Goal: Information Seeking & Learning: Learn about a topic

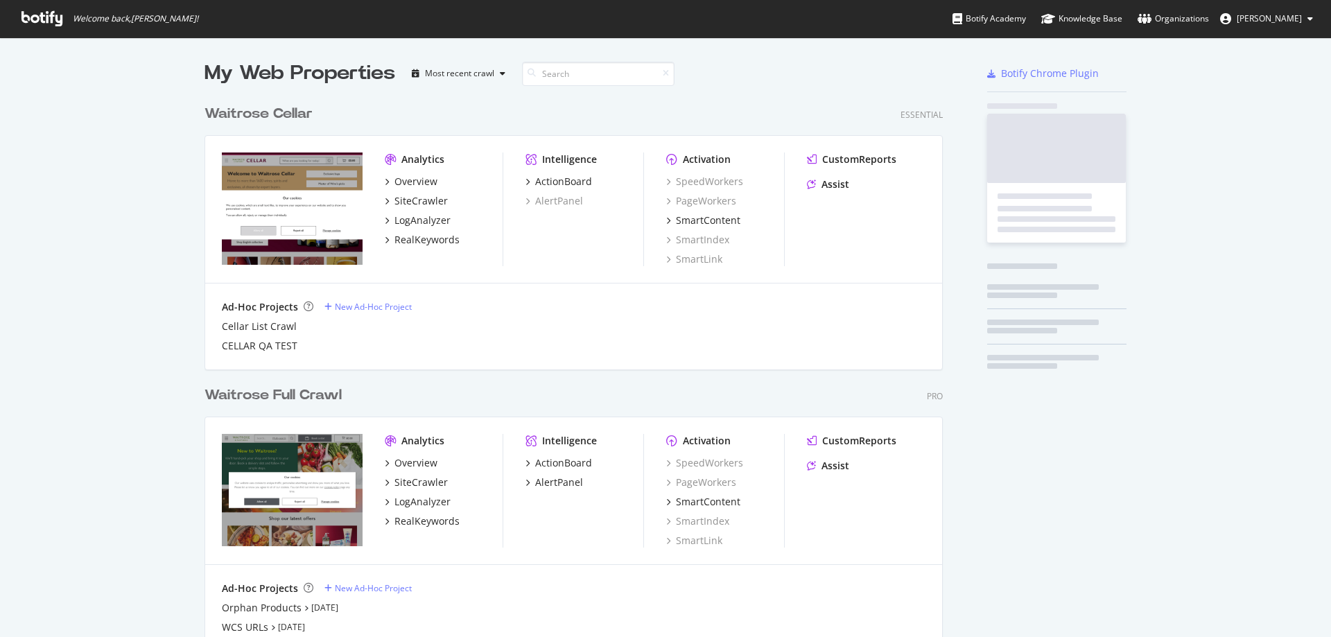
scroll to position [597, 739]
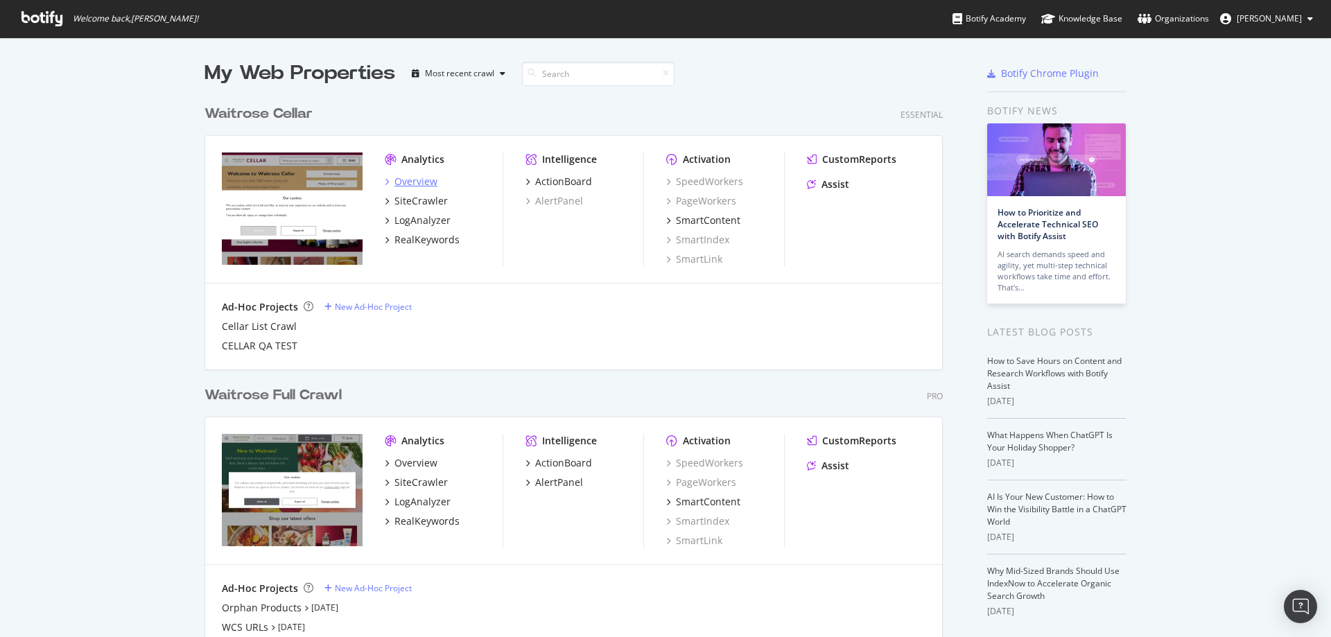
click at [419, 179] on div "Overview" at bounding box center [415, 182] width 43 height 14
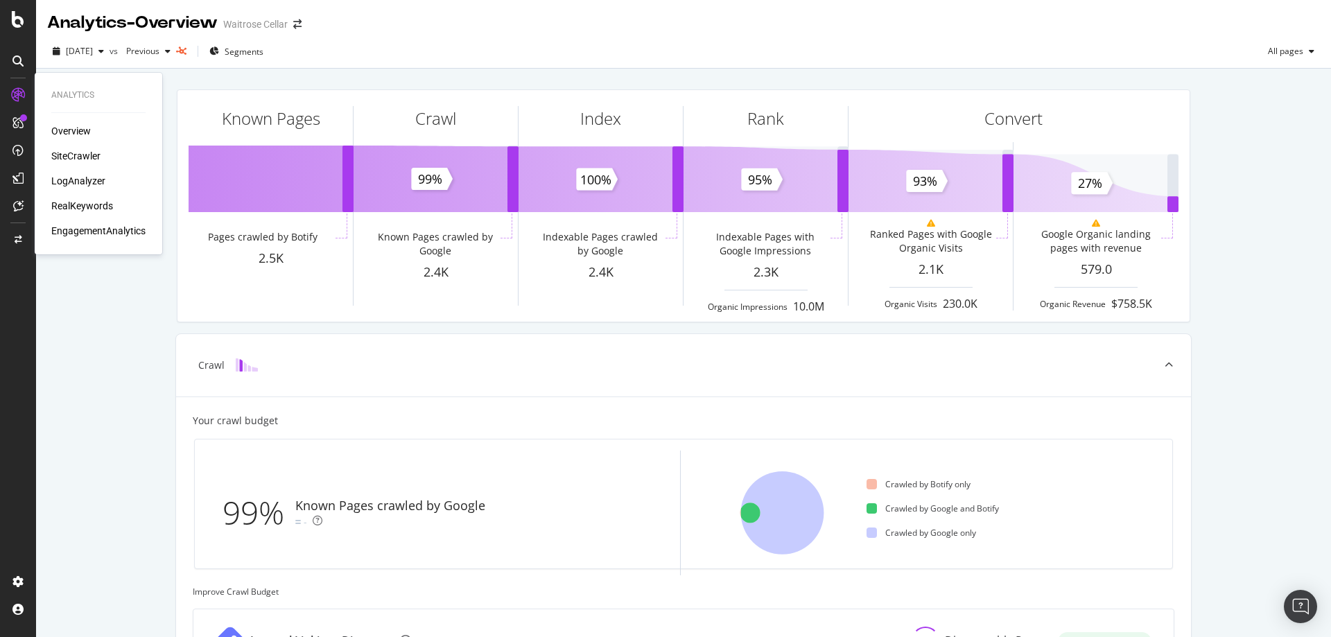
click at [89, 152] on div "SiteCrawler" at bounding box center [75, 156] width 49 height 14
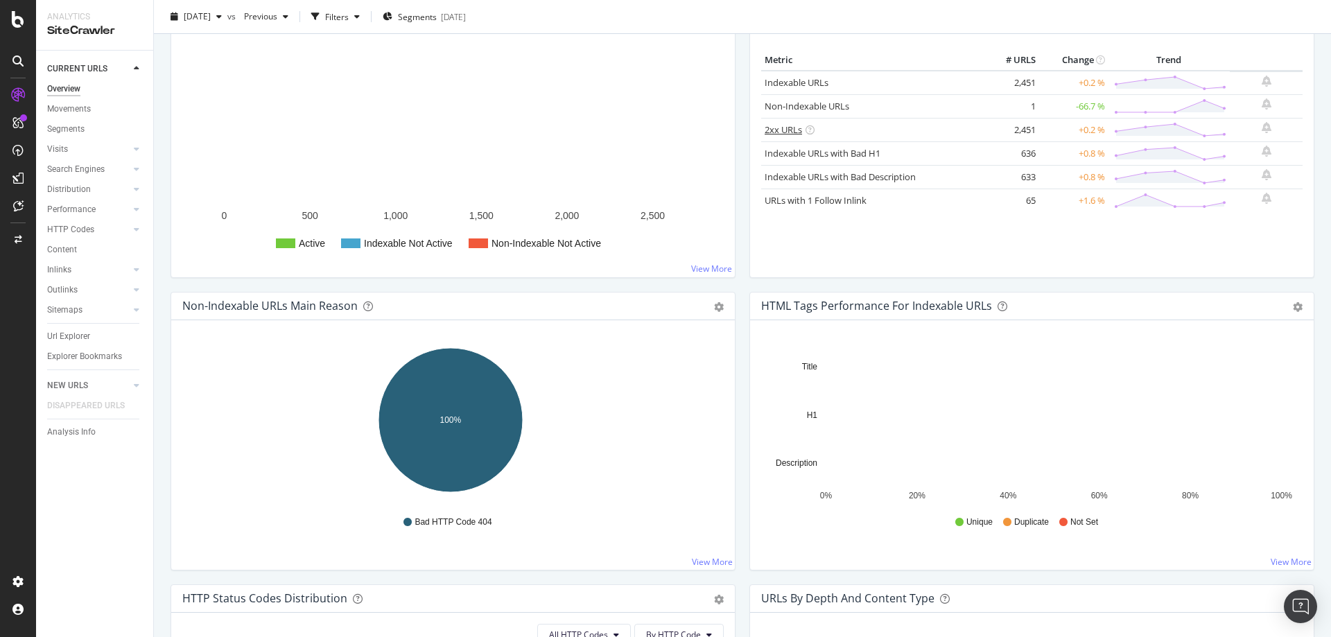
scroll to position [139, 0]
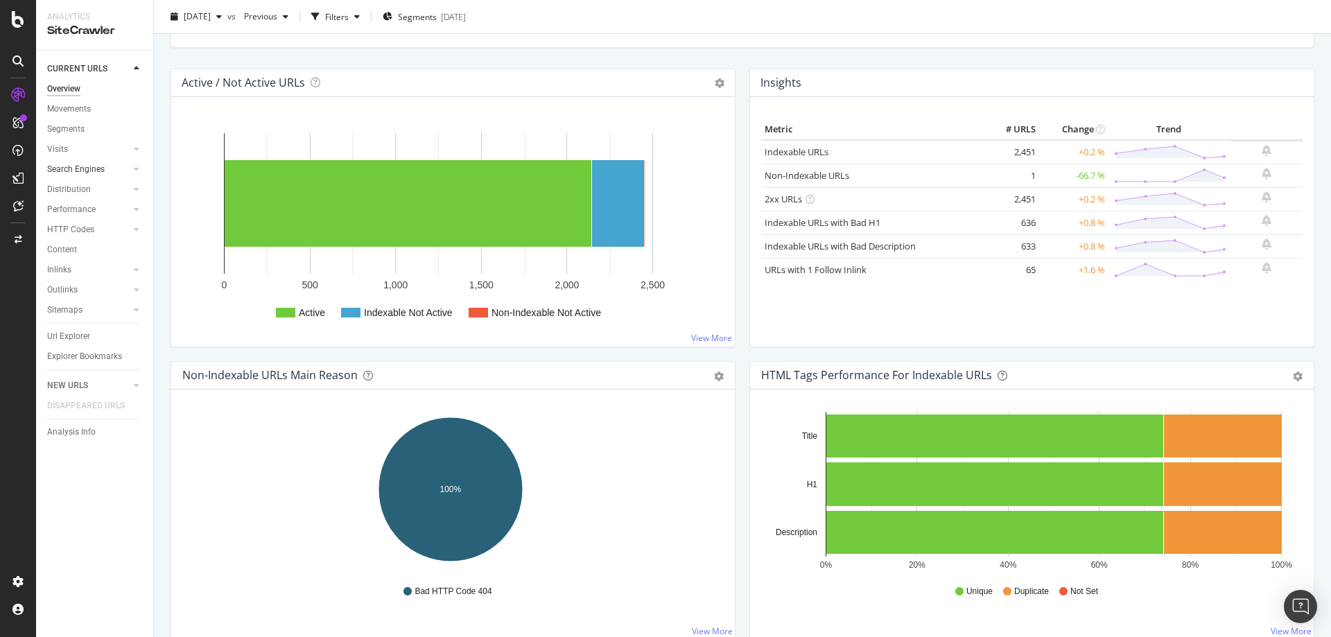
click at [128, 168] on div at bounding box center [123, 169] width 14 height 14
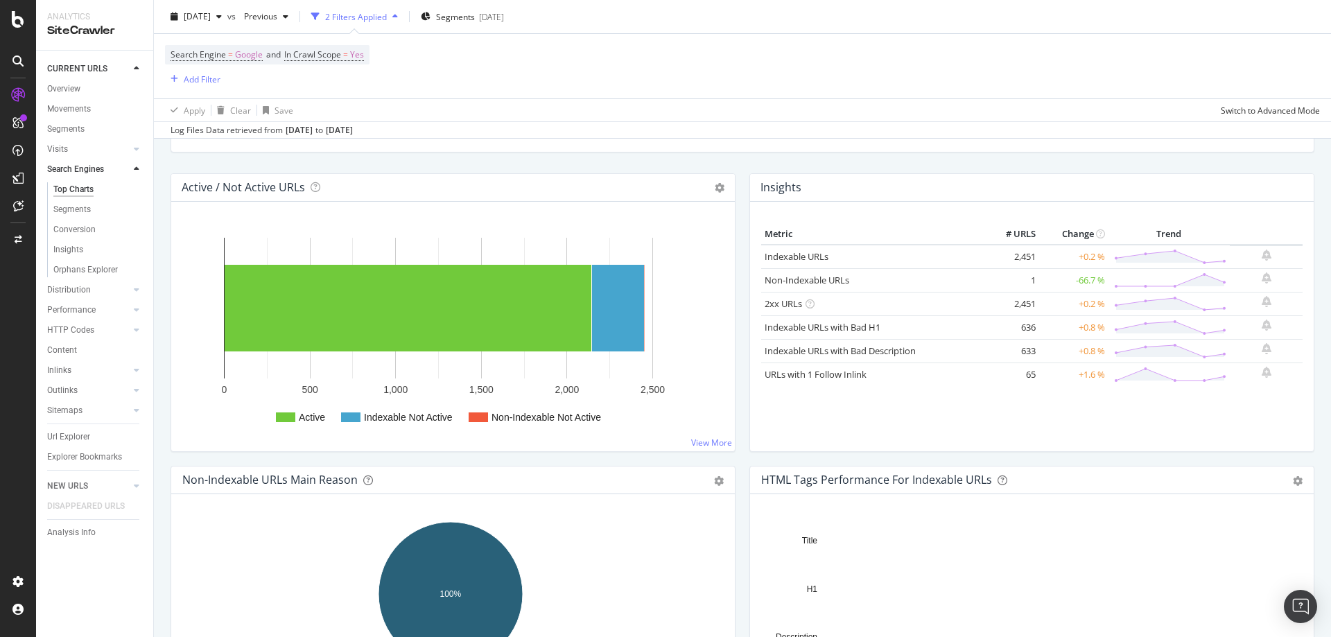
scroll to position [243, 0]
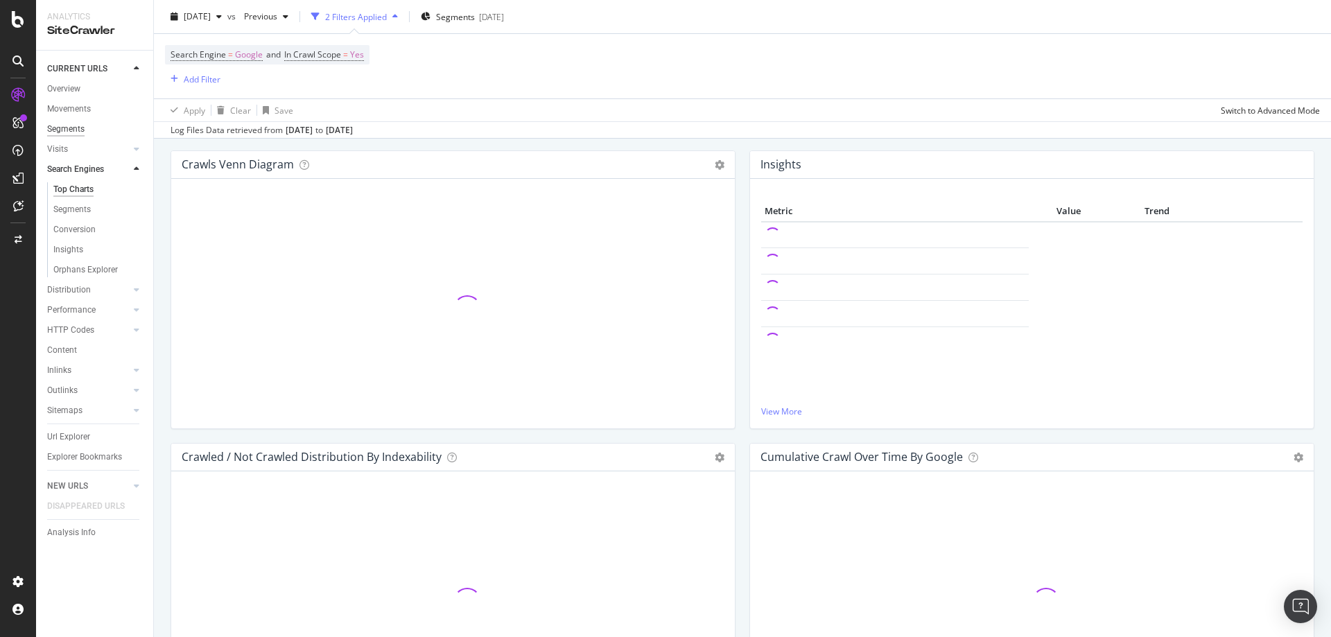
click at [76, 128] on div "Segments" at bounding box center [65, 129] width 37 height 15
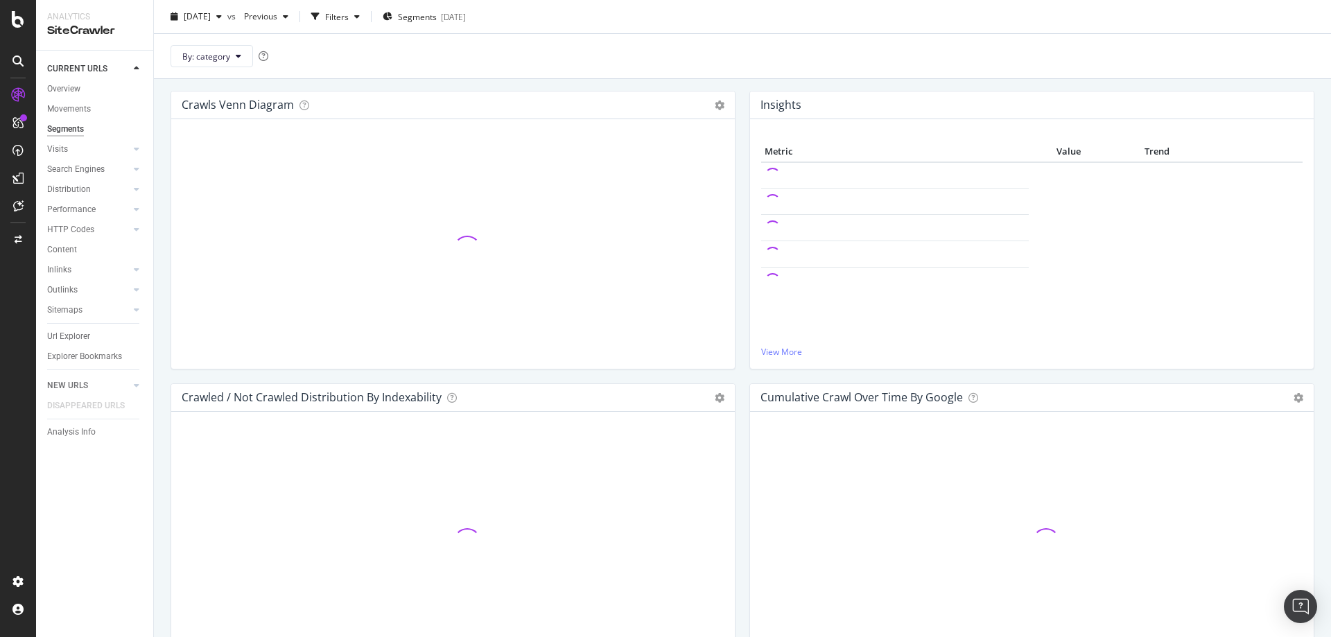
scroll to position [184, 0]
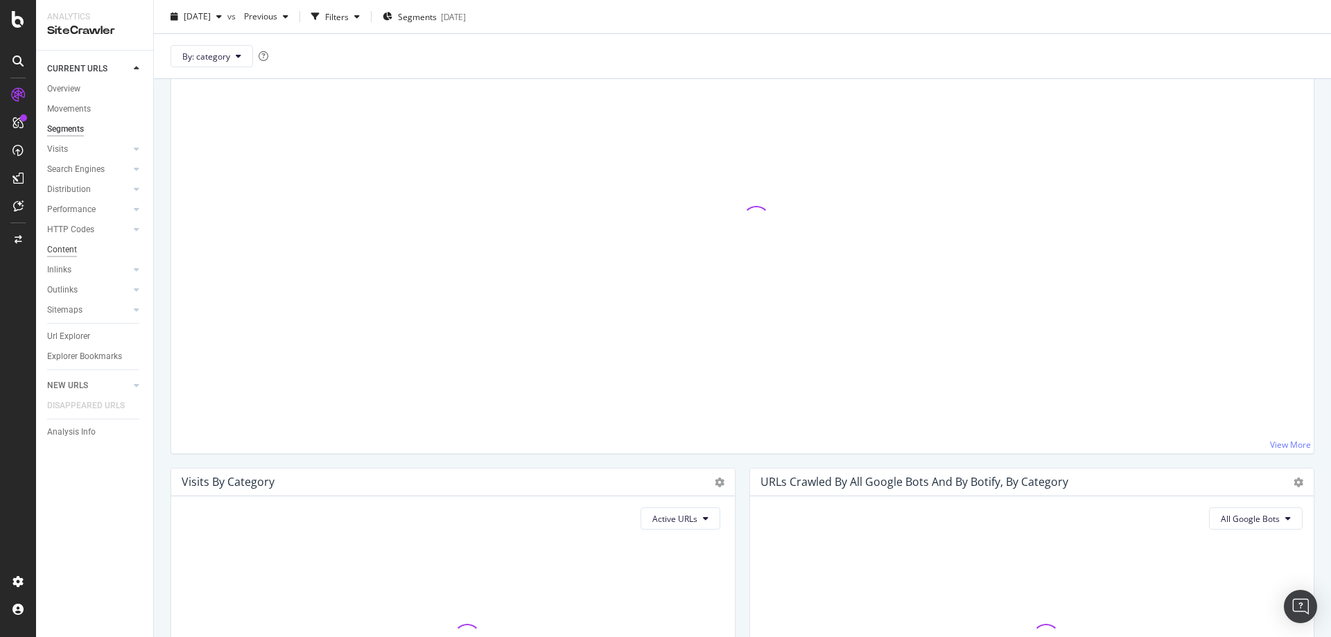
click at [70, 251] on div "Content" at bounding box center [62, 250] width 30 height 15
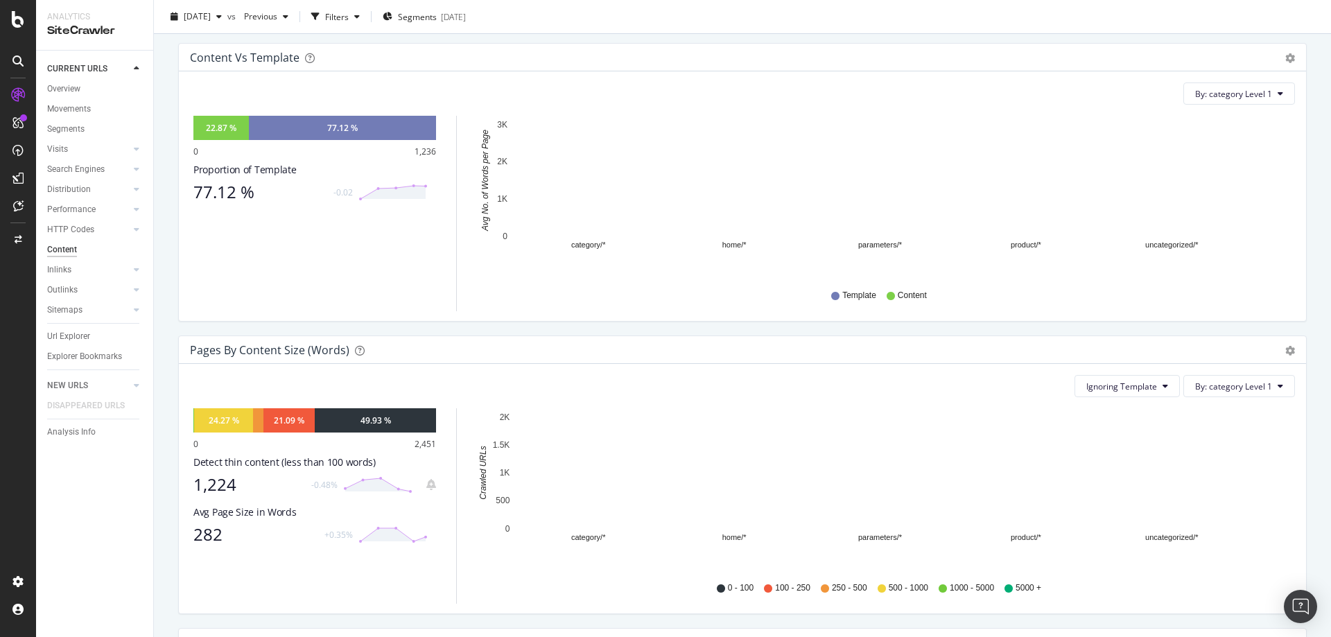
scroll to position [69, 0]
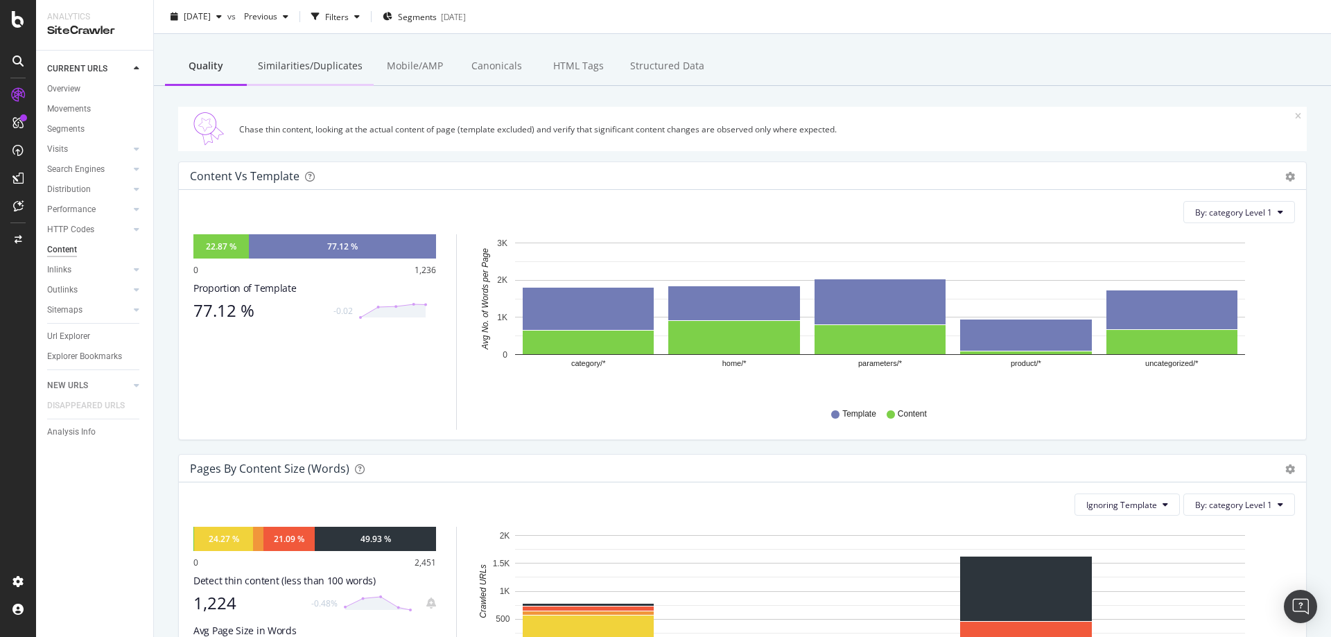
click at [297, 76] on div "Similarities/Duplicates" at bounding box center [310, 67] width 127 height 38
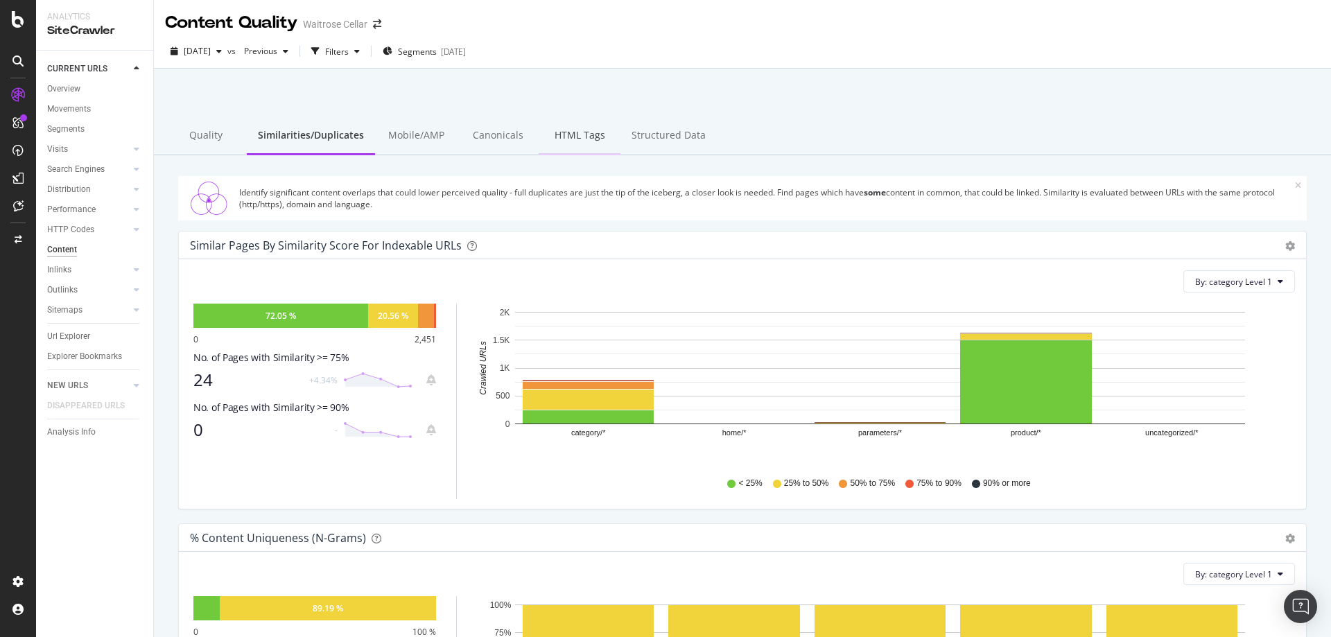
click at [586, 141] on div "HTML Tags" at bounding box center [579, 136] width 82 height 38
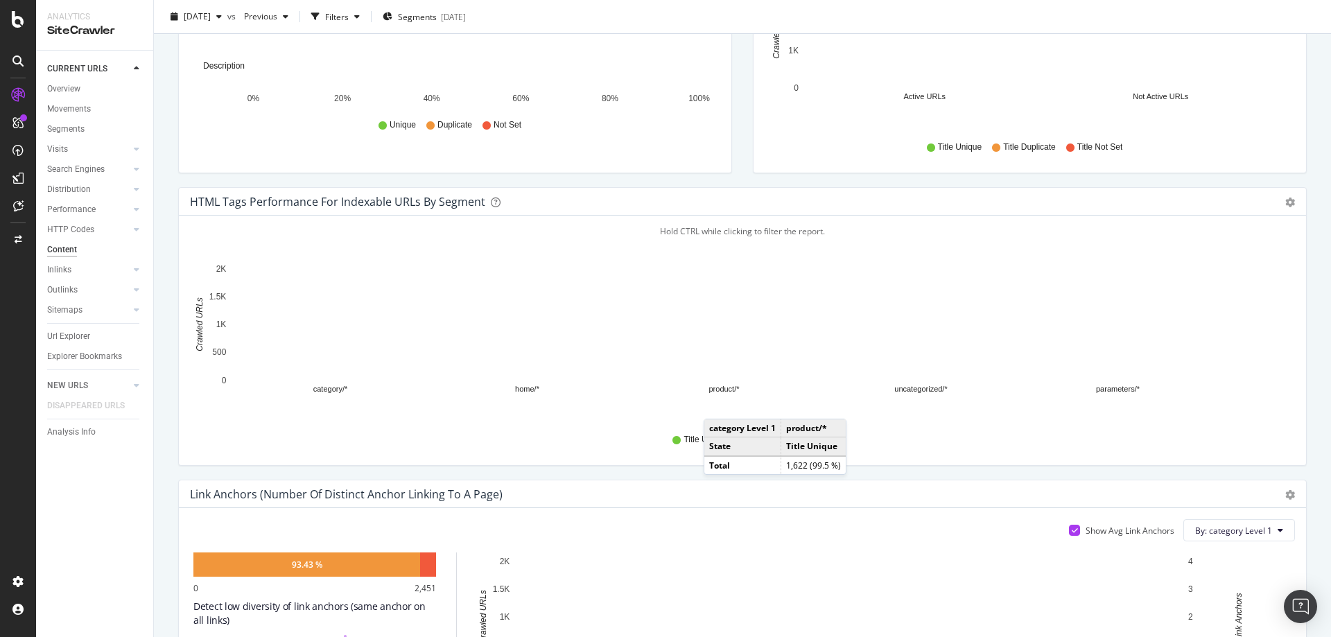
scroll to position [416, 0]
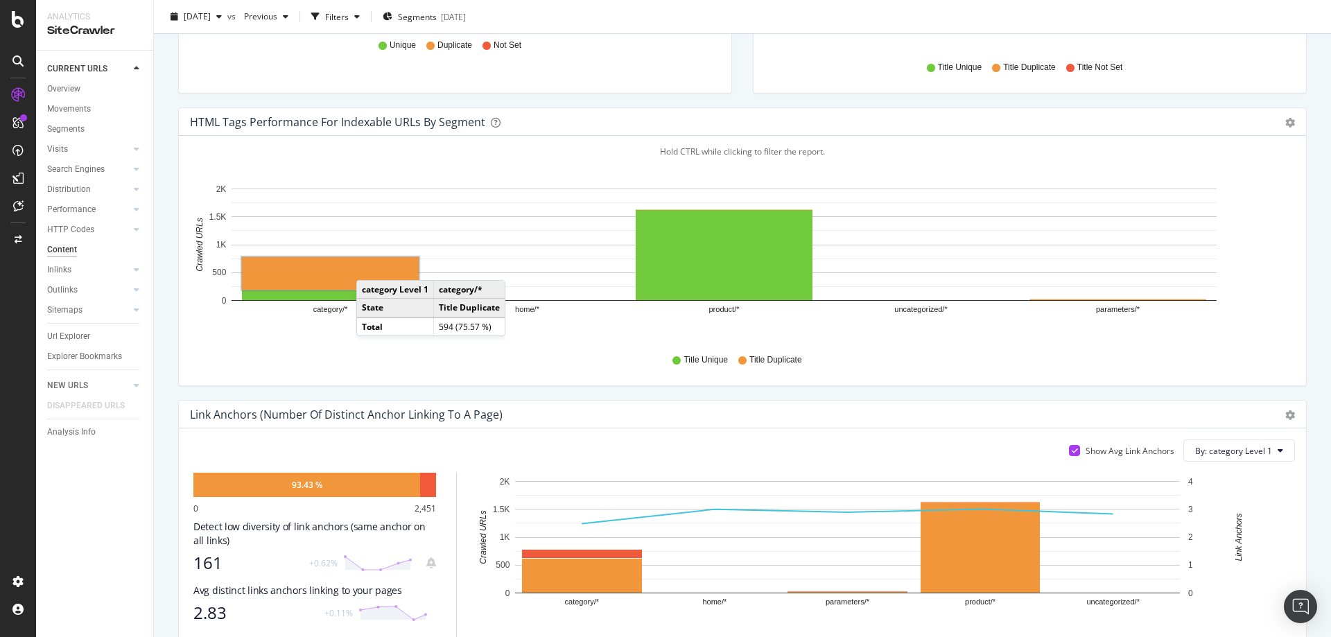
click at [370, 266] on rect "A chart." at bounding box center [330, 273] width 177 height 33
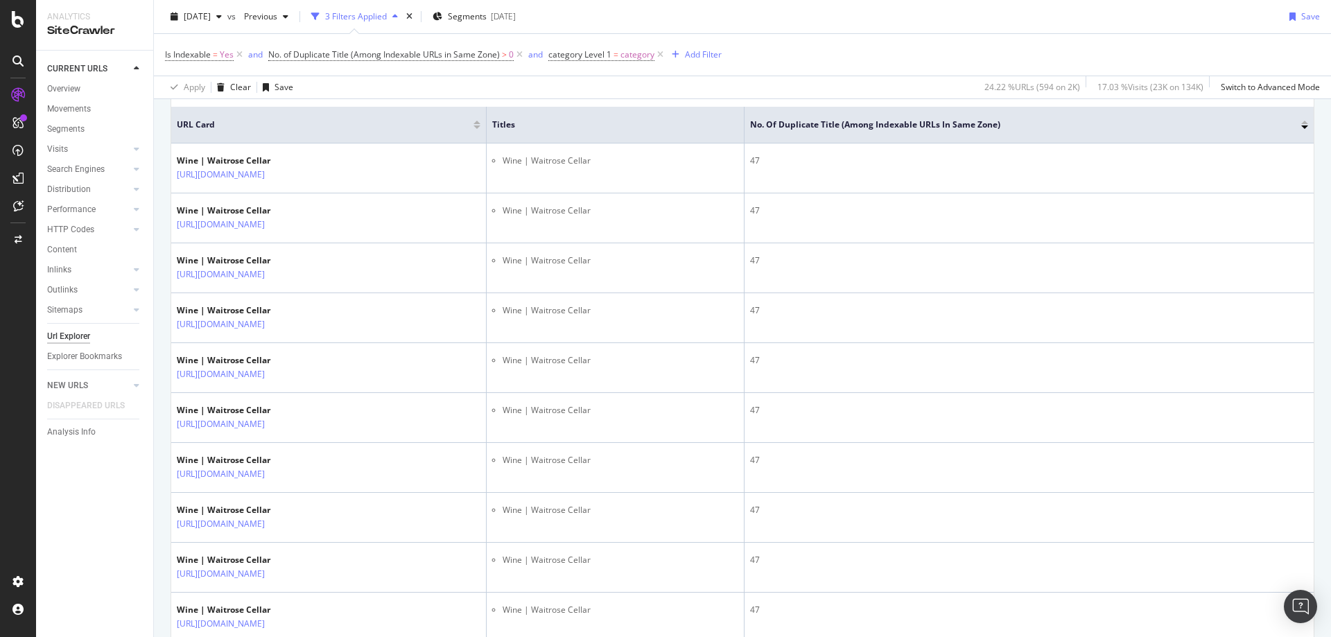
scroll to position [208, 0]
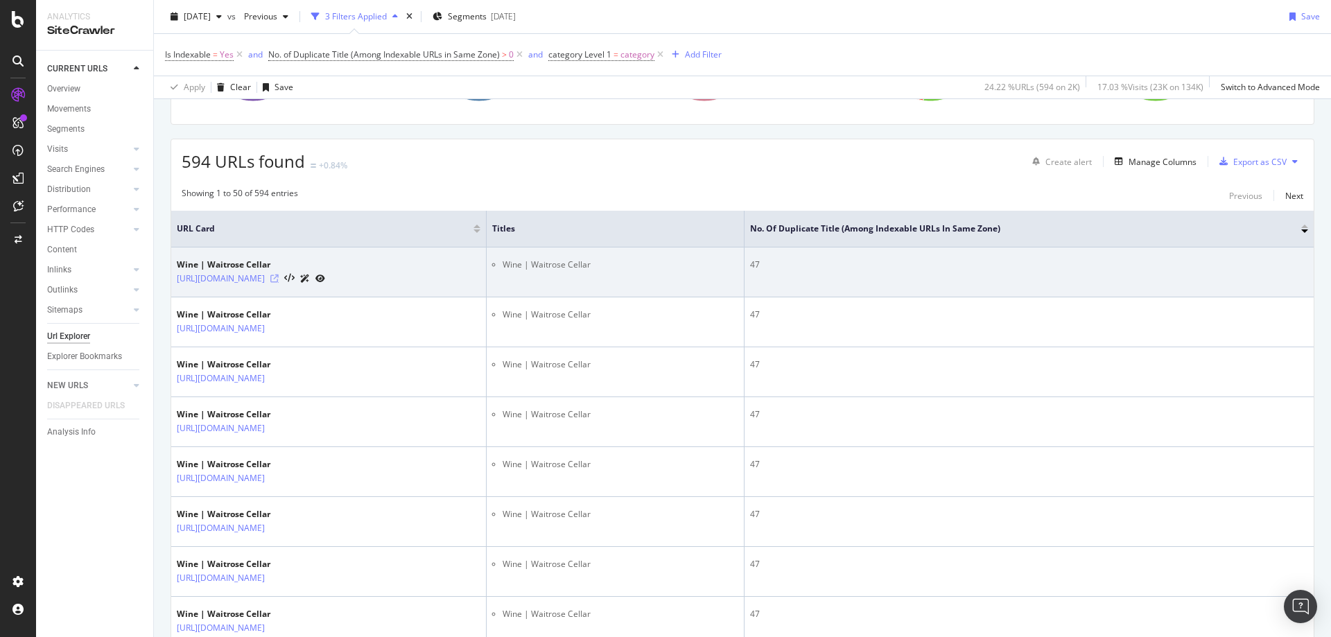
click at [279, 278] on icon at bounding box center [274, 278] width 8 height 8
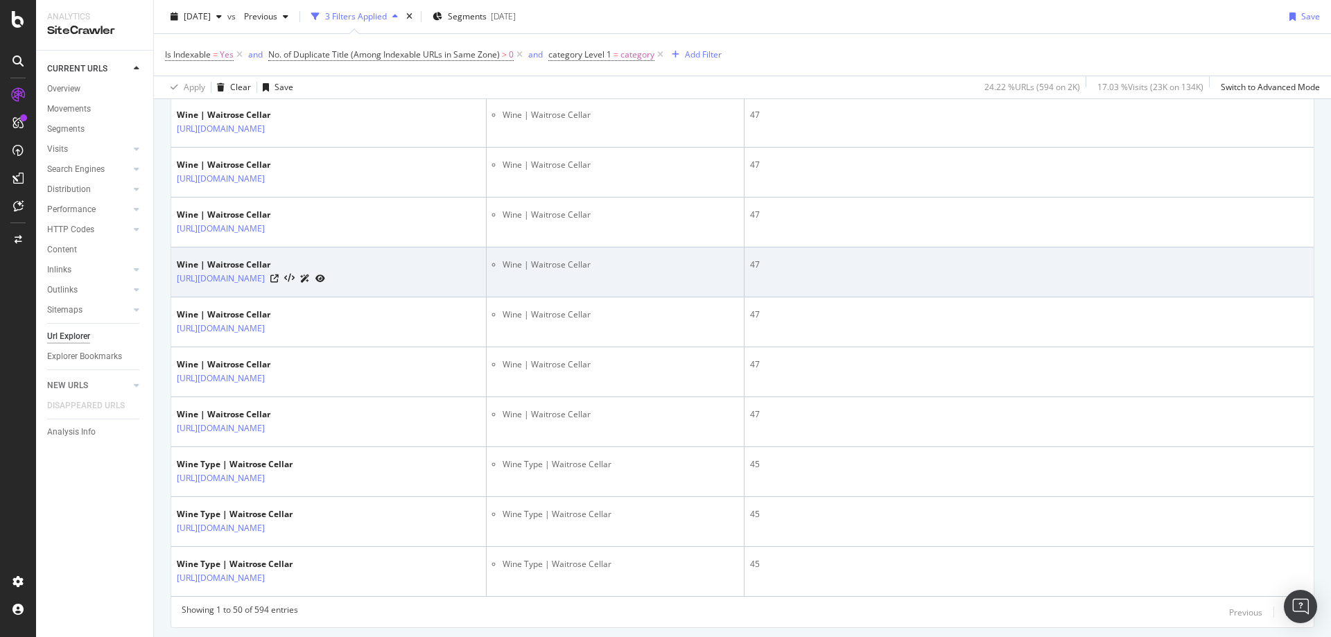
scroll to position [2393, 0]
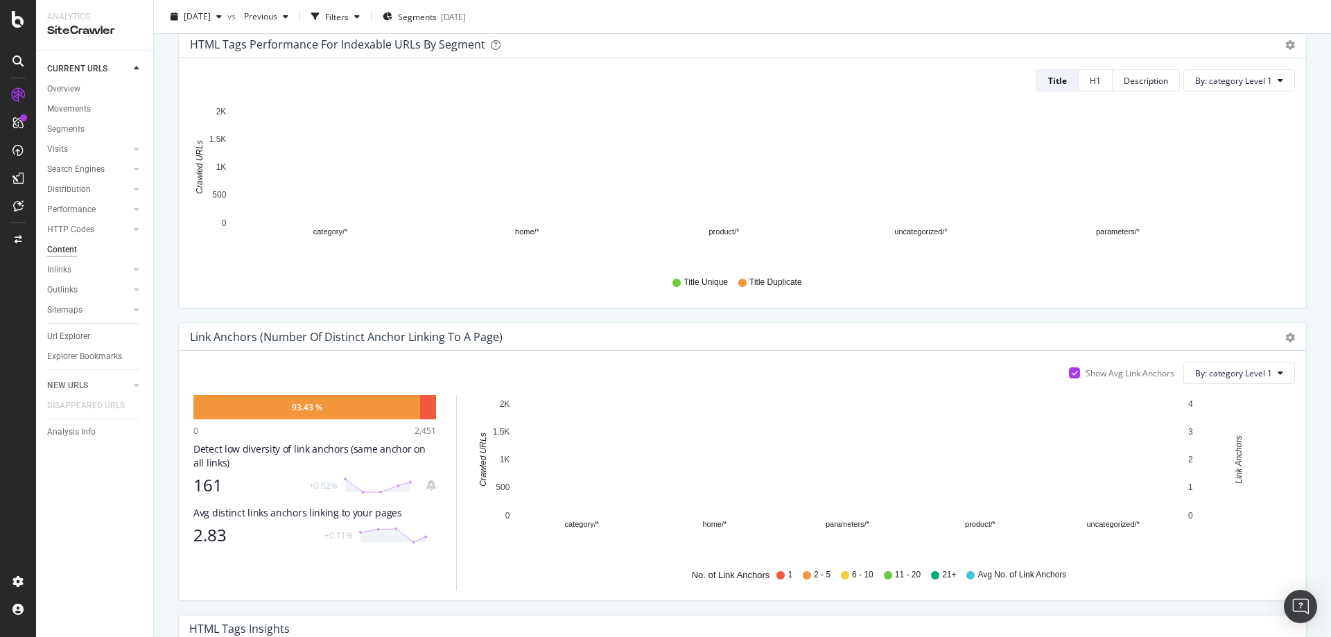
scroll to position [823, 0]
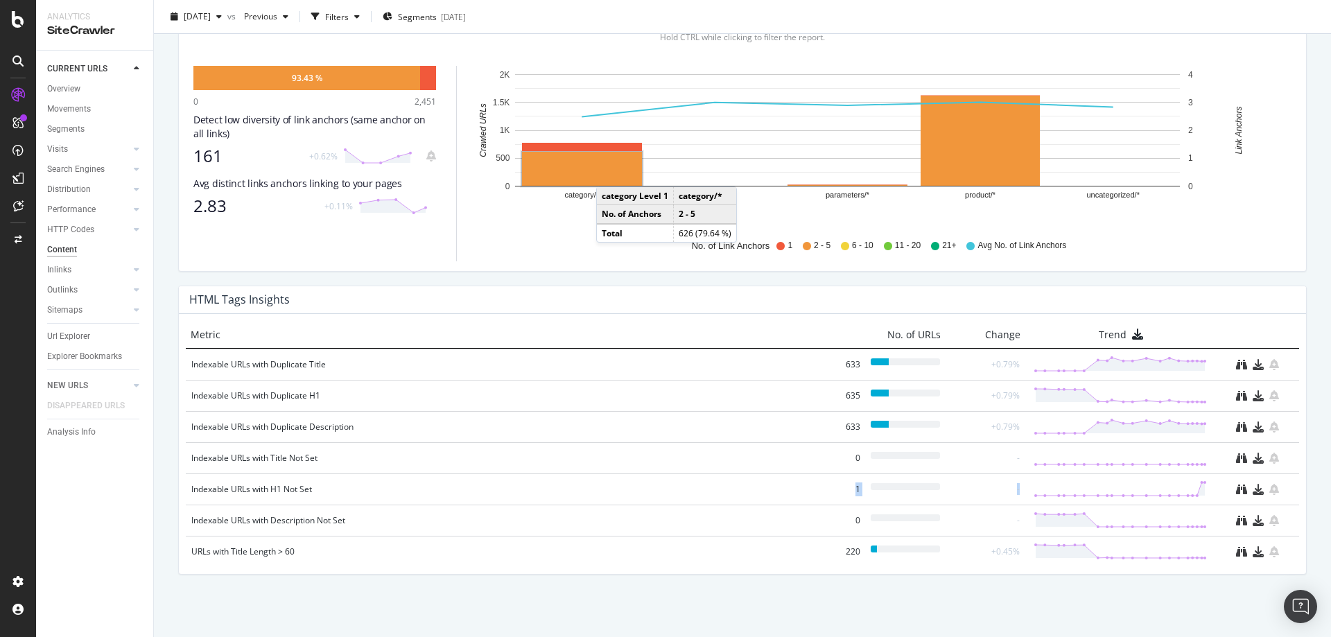
drag, startPoint x: 433, startPoint y: 488, endPoint x: 1204, endPoint y: 495, distance: 770.7
click at [1204, 496] on div "Indexable URLs with H1 Not Set 1 -" at bounding box center [742, 488] width 1113 height 31
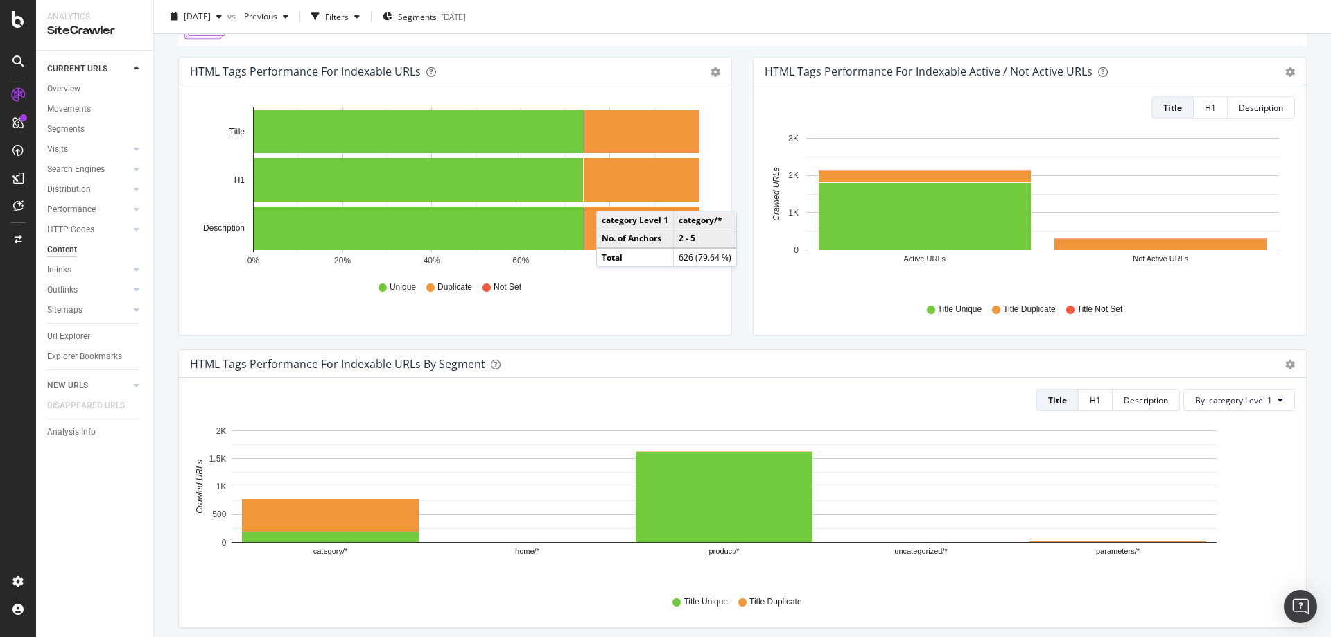
scroll to position [199, 0]
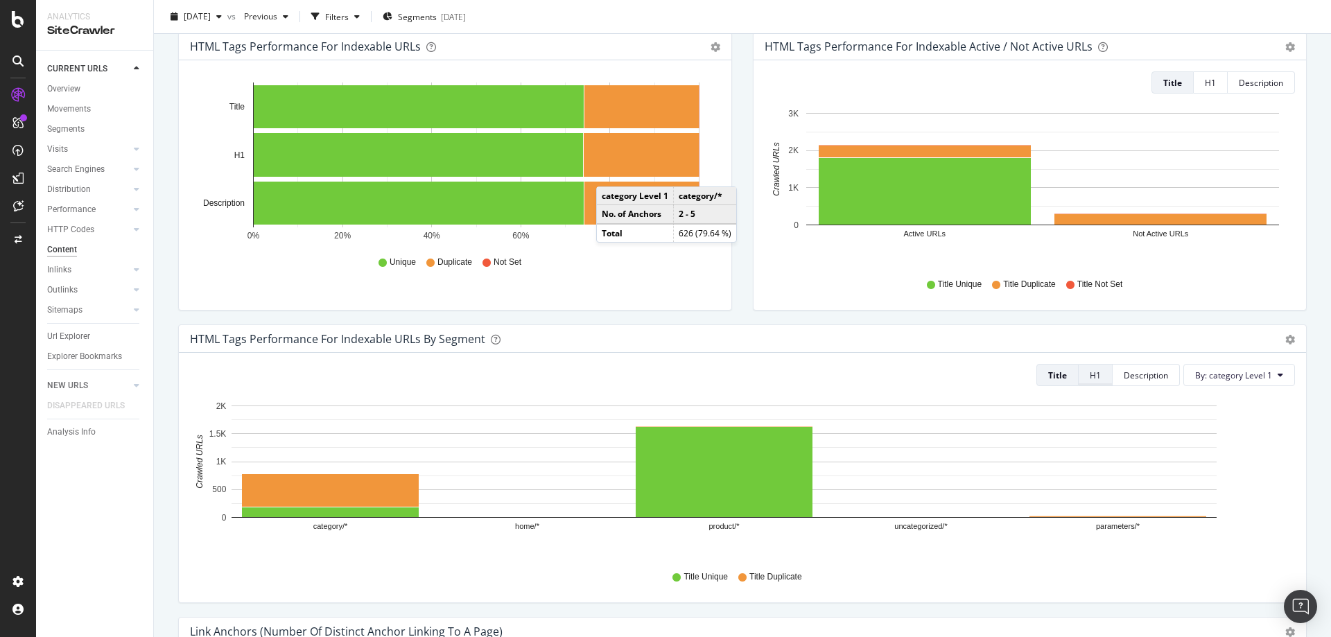
click at [1098, 367] on button "H1" at bounding box center [1095, 375] width 34 height 22
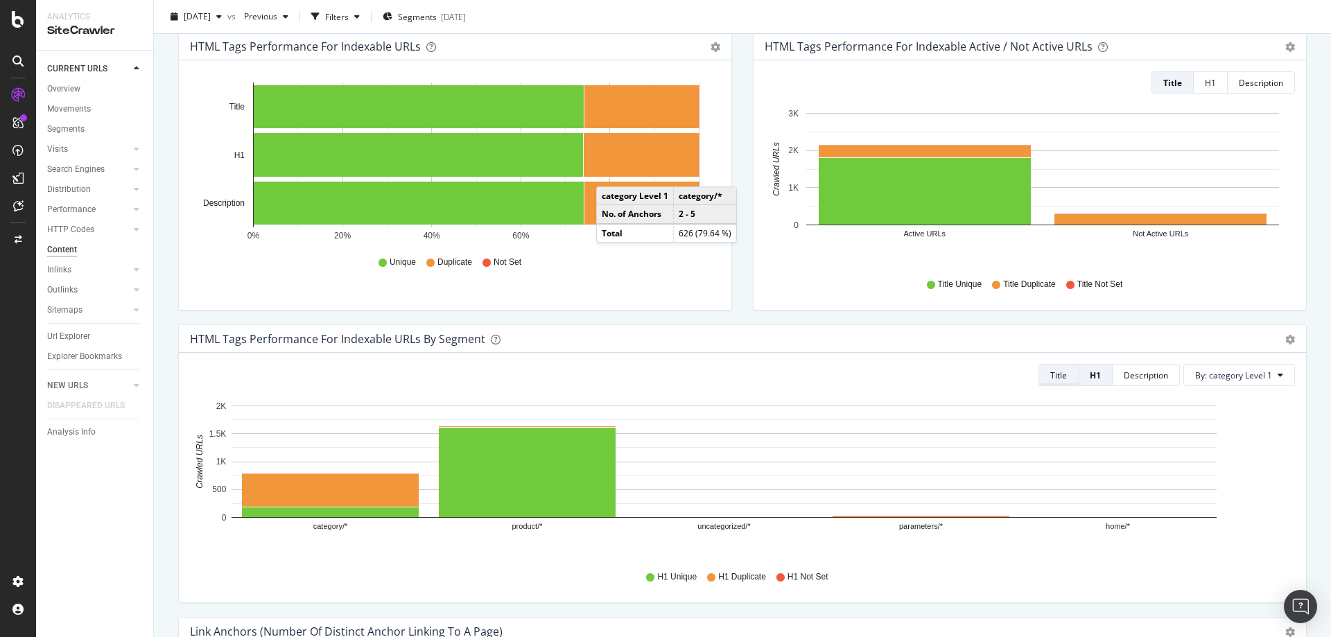
click at [1050, 377] on div "Title" at bounding box center [1058, 375] width 17 height 12
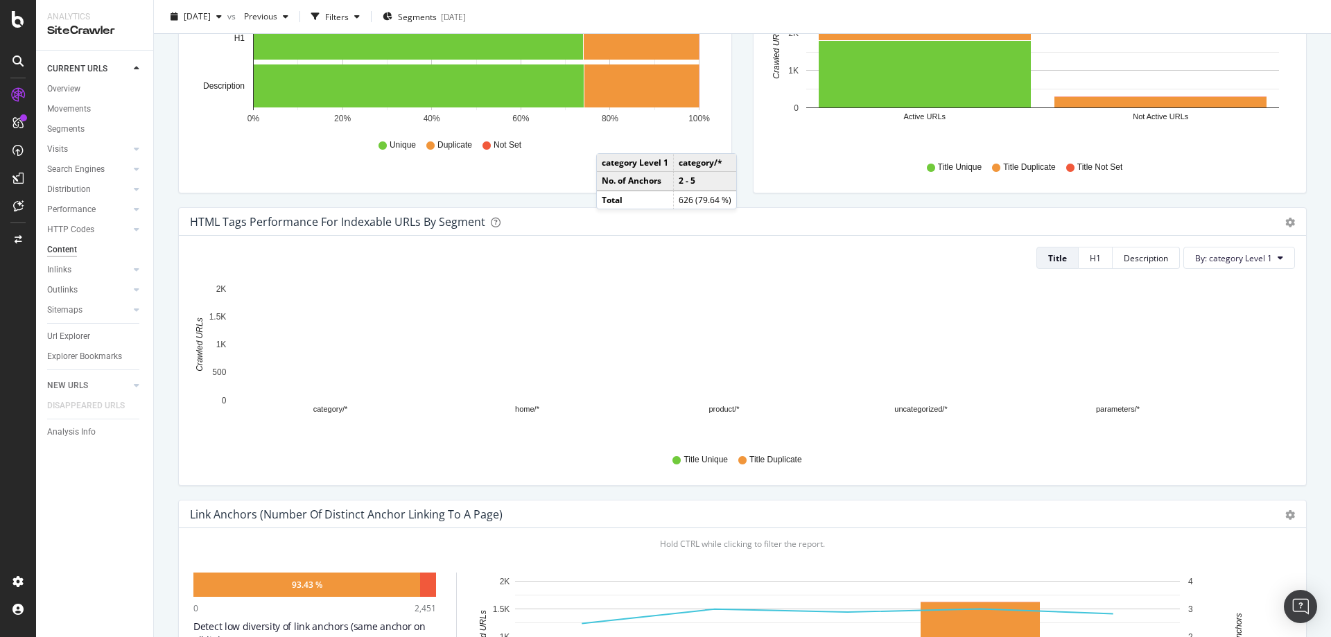
scroll to position [338, 0]
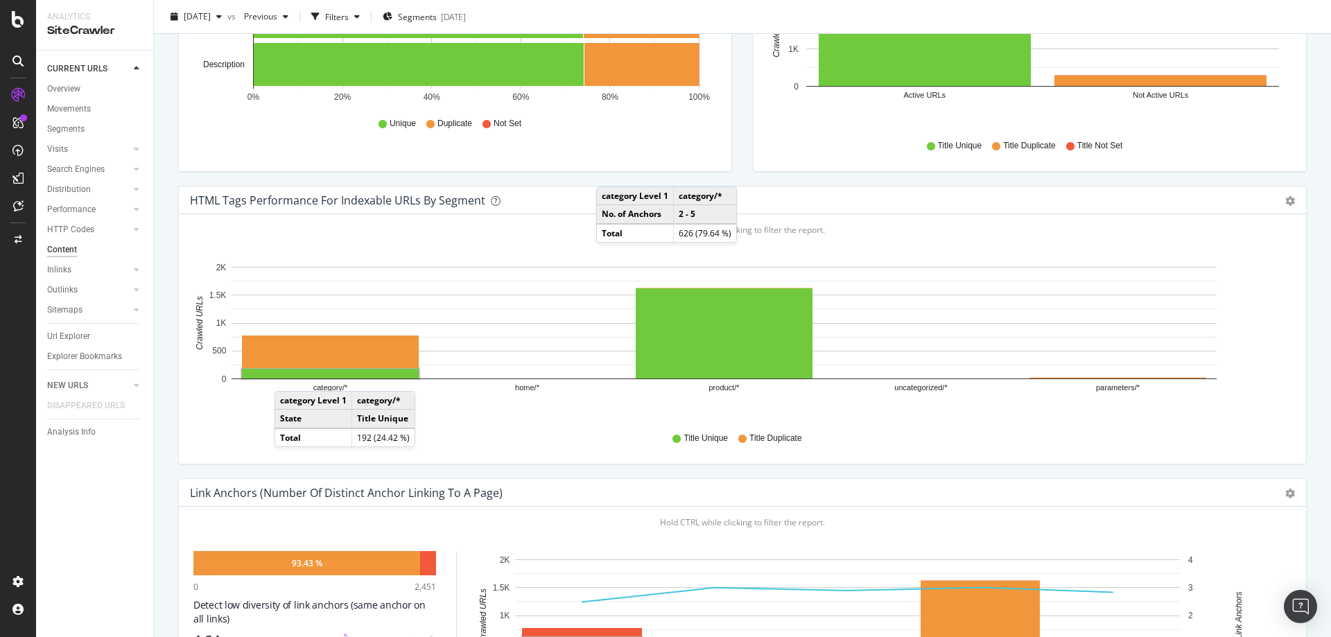
click at [288, 377] on rect "A chart." at bounding box center [330, 374] width 177 height 10
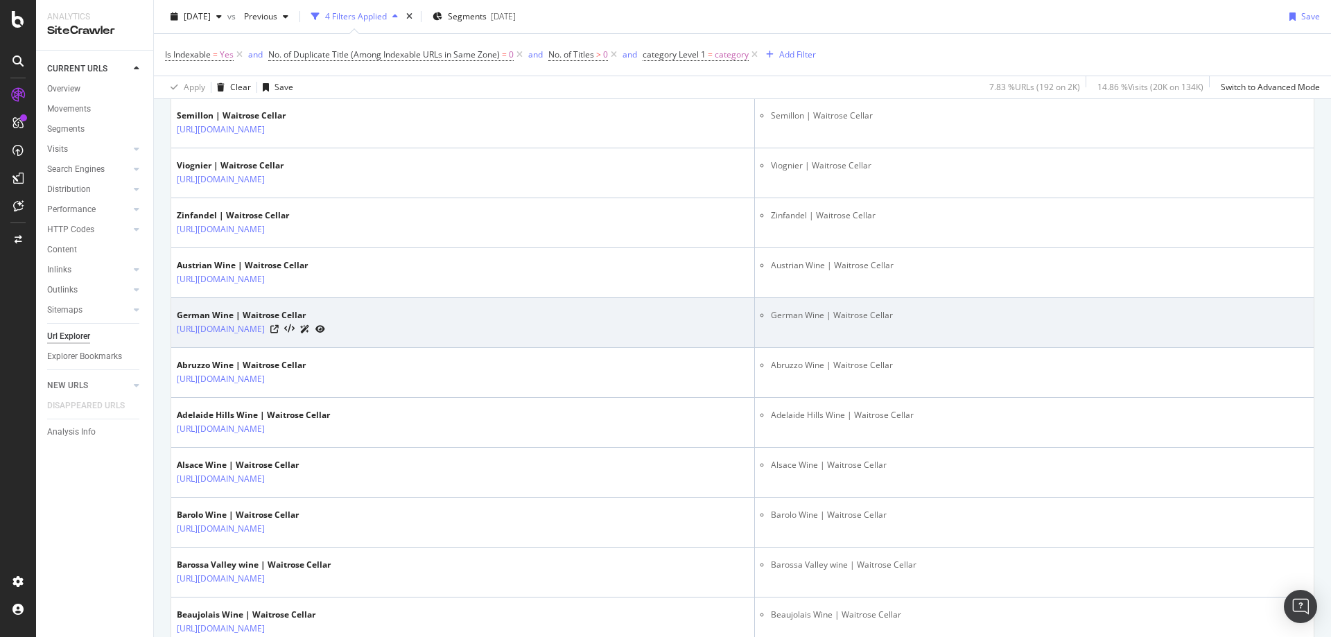
scroll to position [1455, 0]
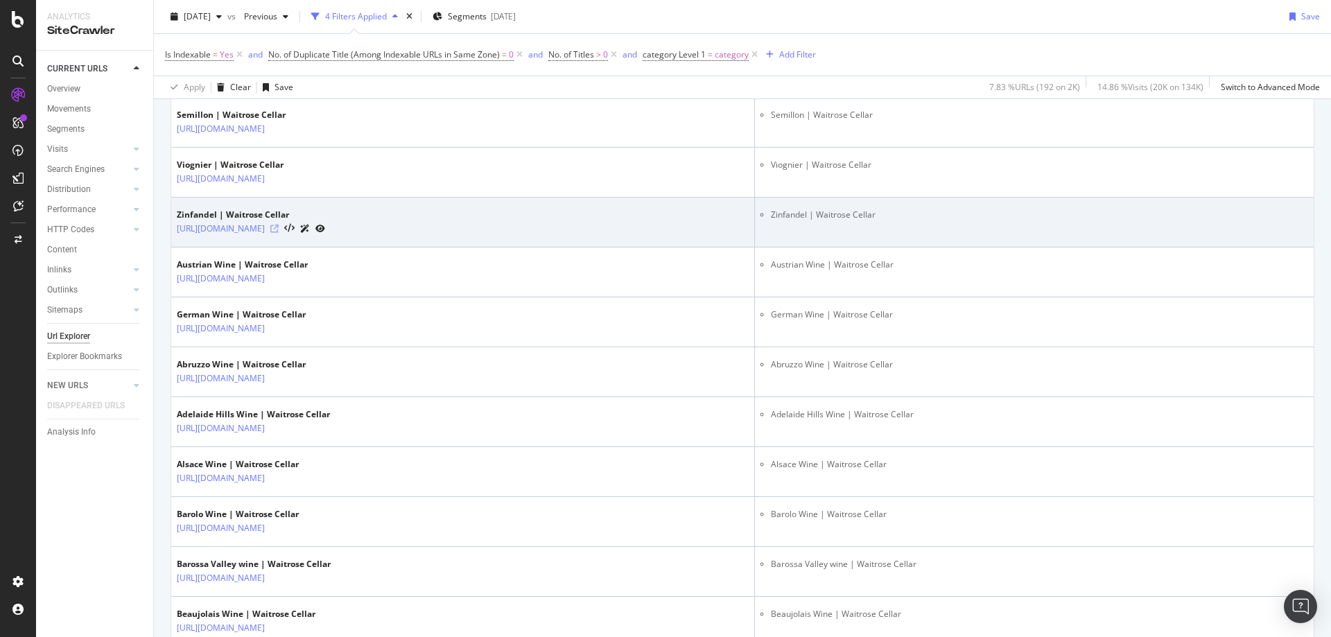
click at [279, 229] on icon at bounding box center [274, 229] width 8 height 8
